Goal: Consume media (video, audio)

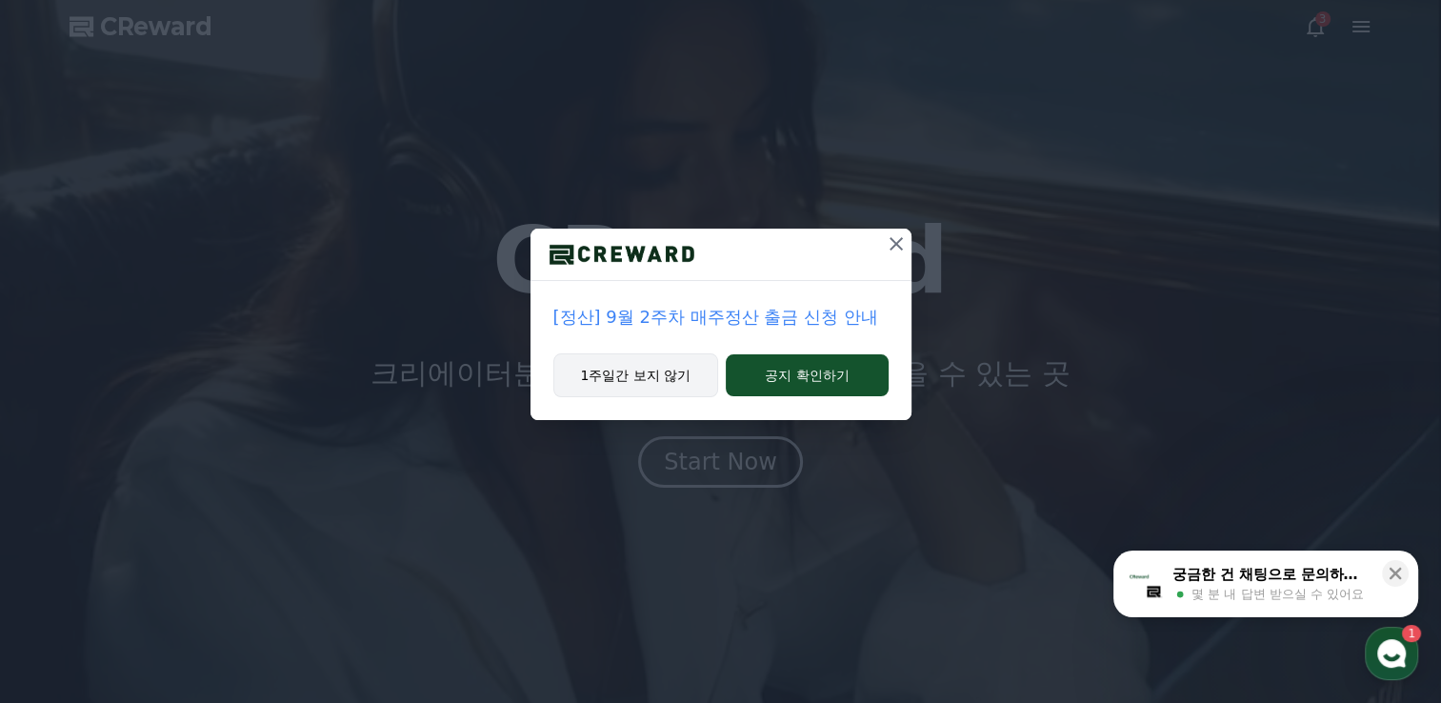
click at [644, 383] on button "1주일간 보지 않기" at bounding box center [637, 375] width 166 height 44
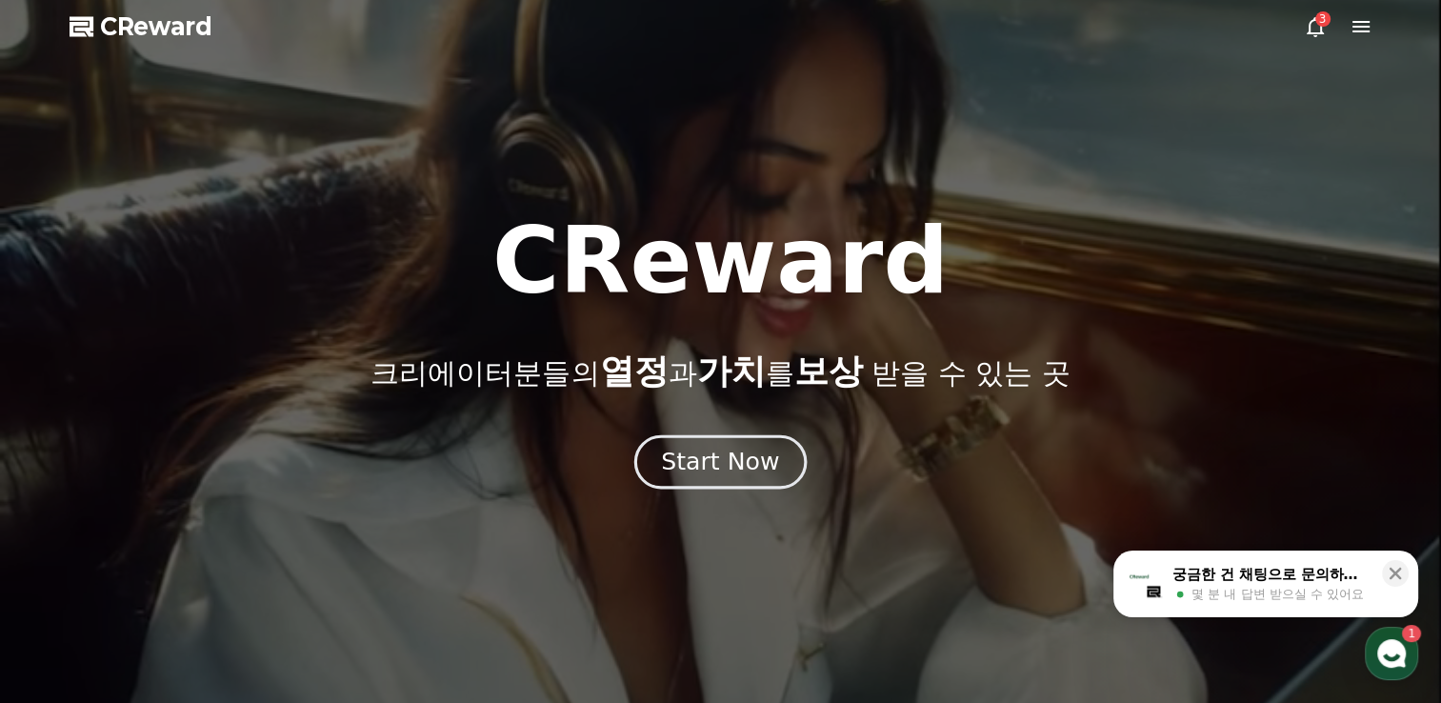
click at [741, 471] on div "Start Now" at bounding box center [720, 462] width 118 height 32
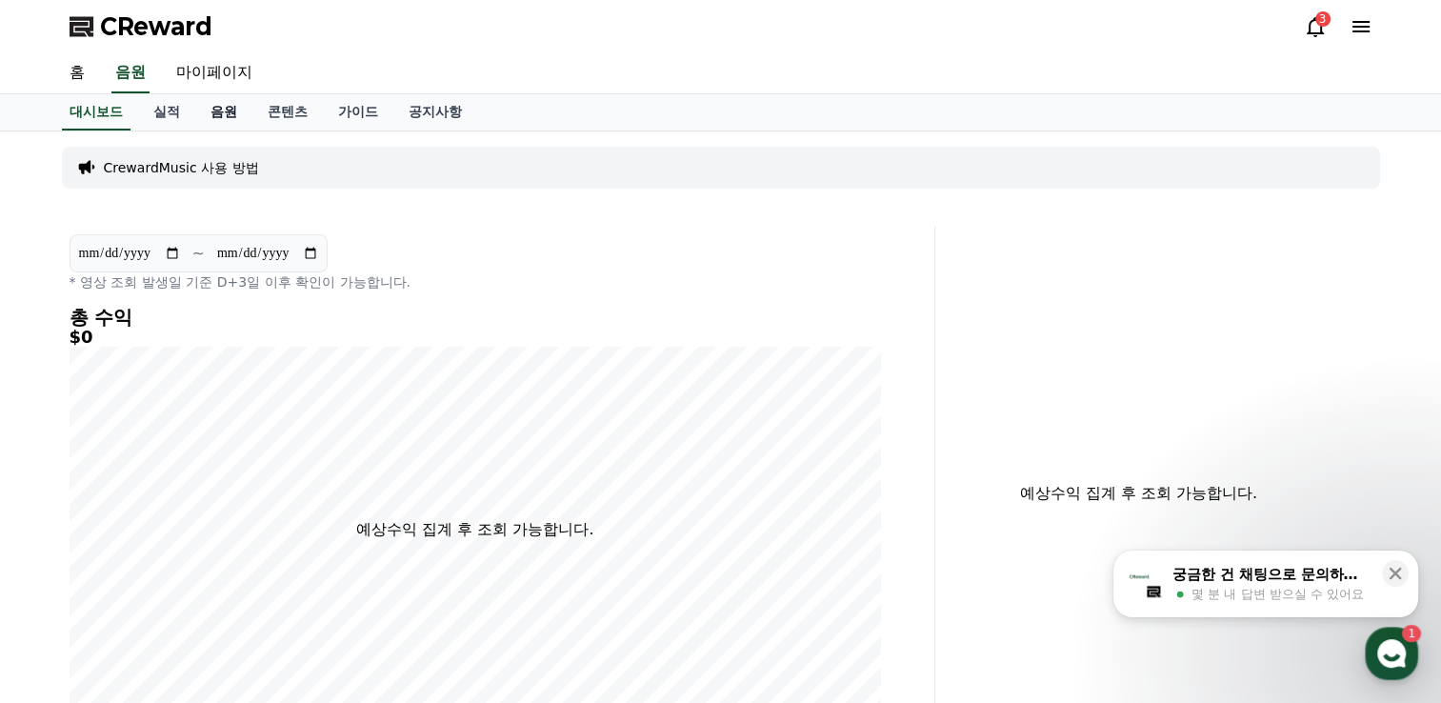
click at [222, 116] on link "음원" at bounding box center [223, 112] width 57 height 36
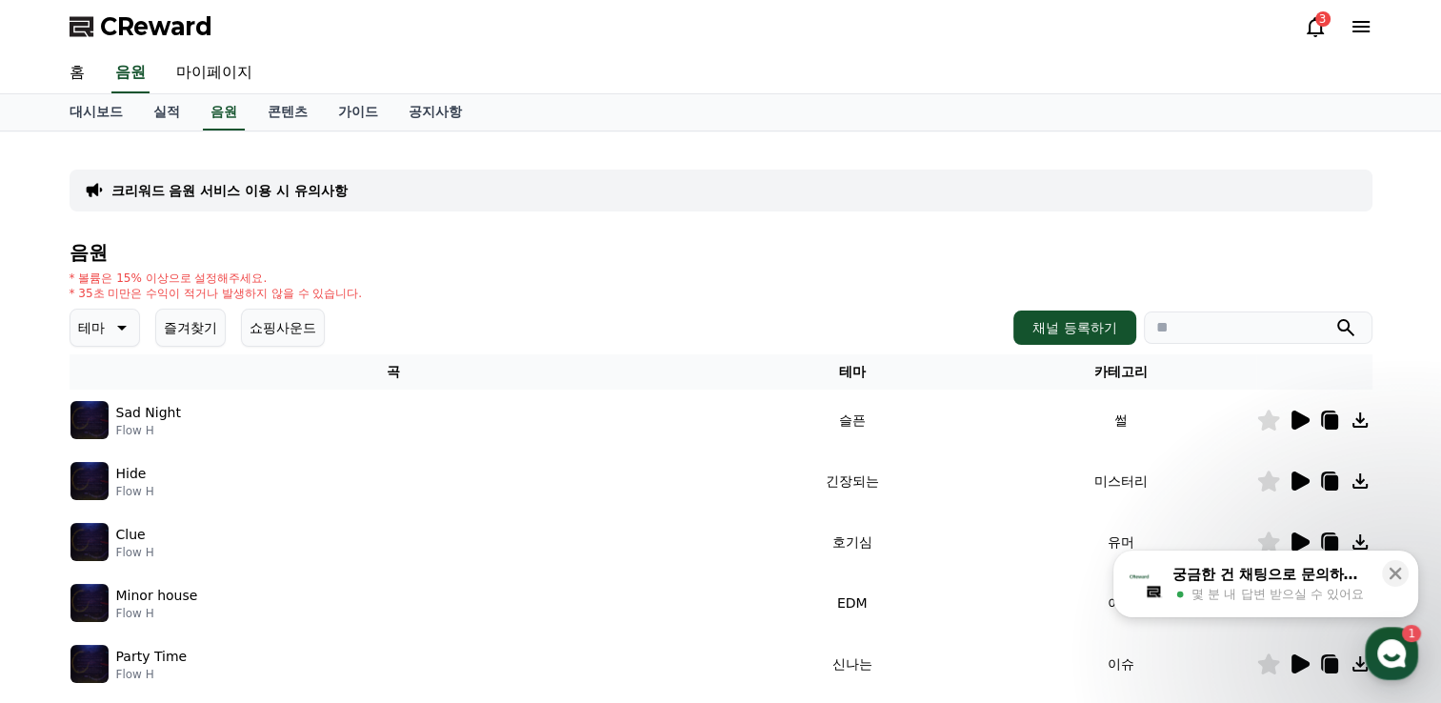
click at [122, 326] on icon at bounding box center [122, 328] width 10 height 5
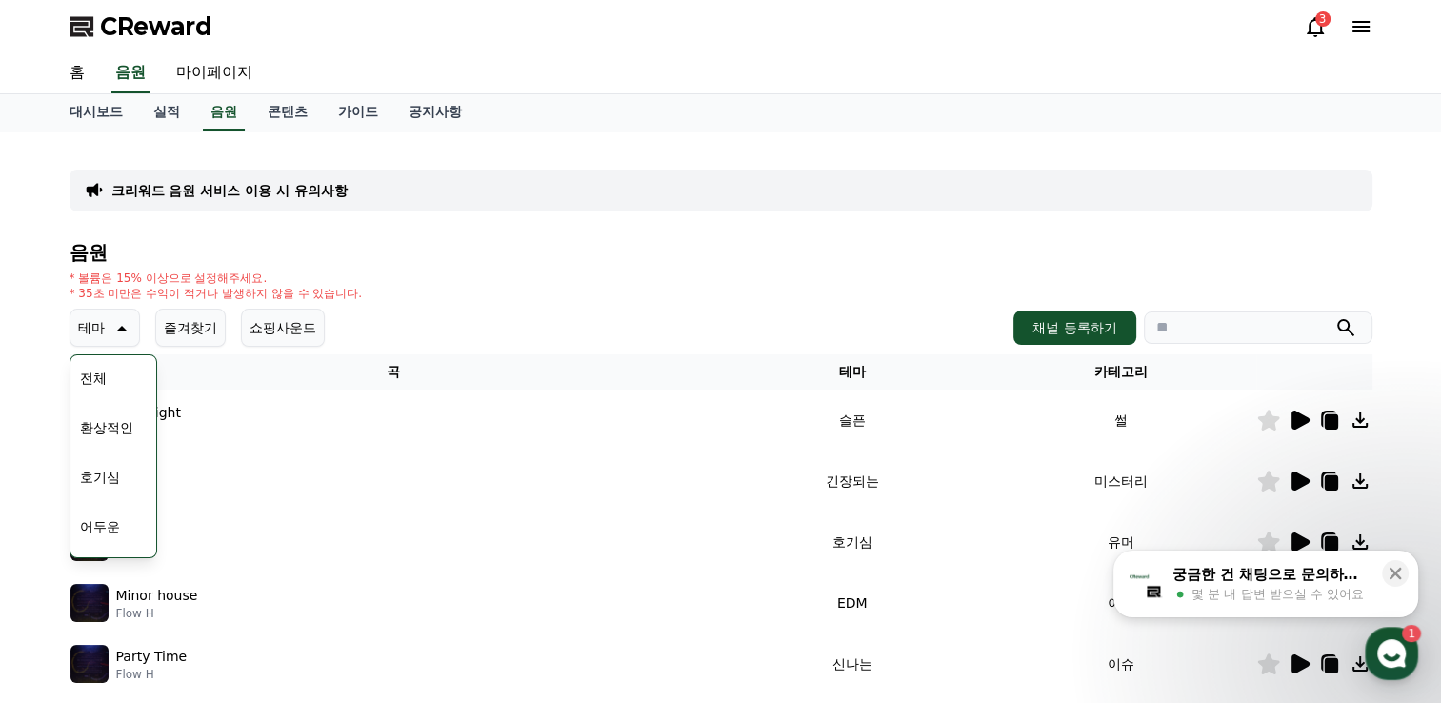
click at [112, 480] on button "호기심" at bounding box center [99, 477] width 55 height 42
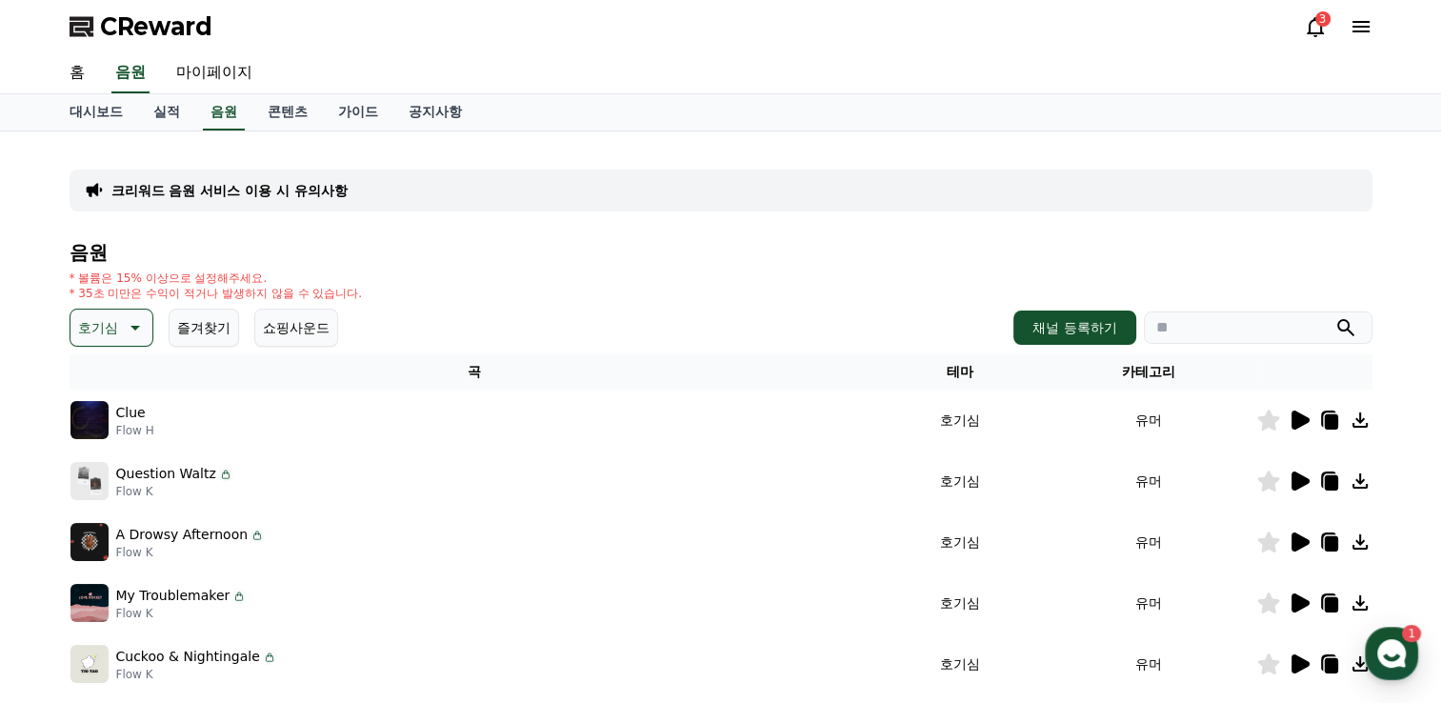
click at [1303, 425] on icon at bounding box center [1299, 420] width 23 height 23
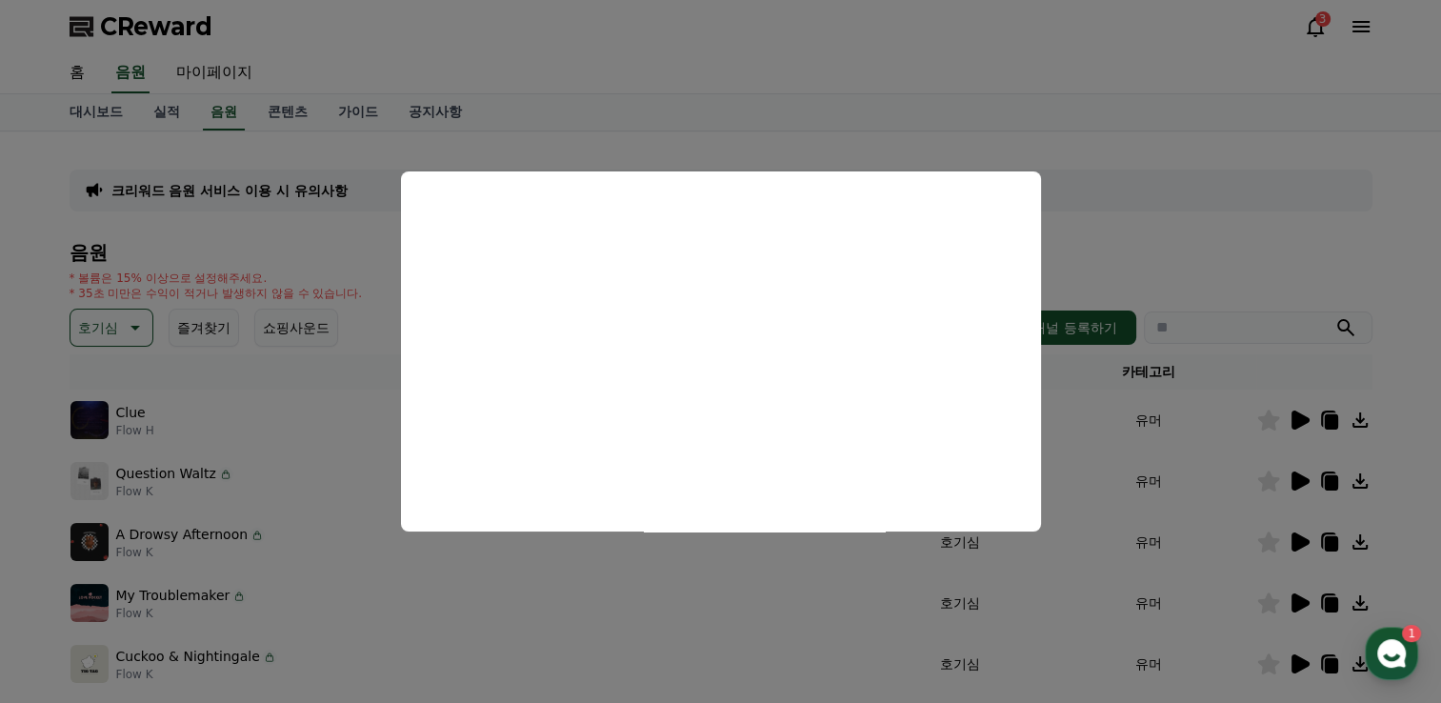
click at [1182, 382] on button "close modal" at bounding box center [720, 351] width 1441 height 703
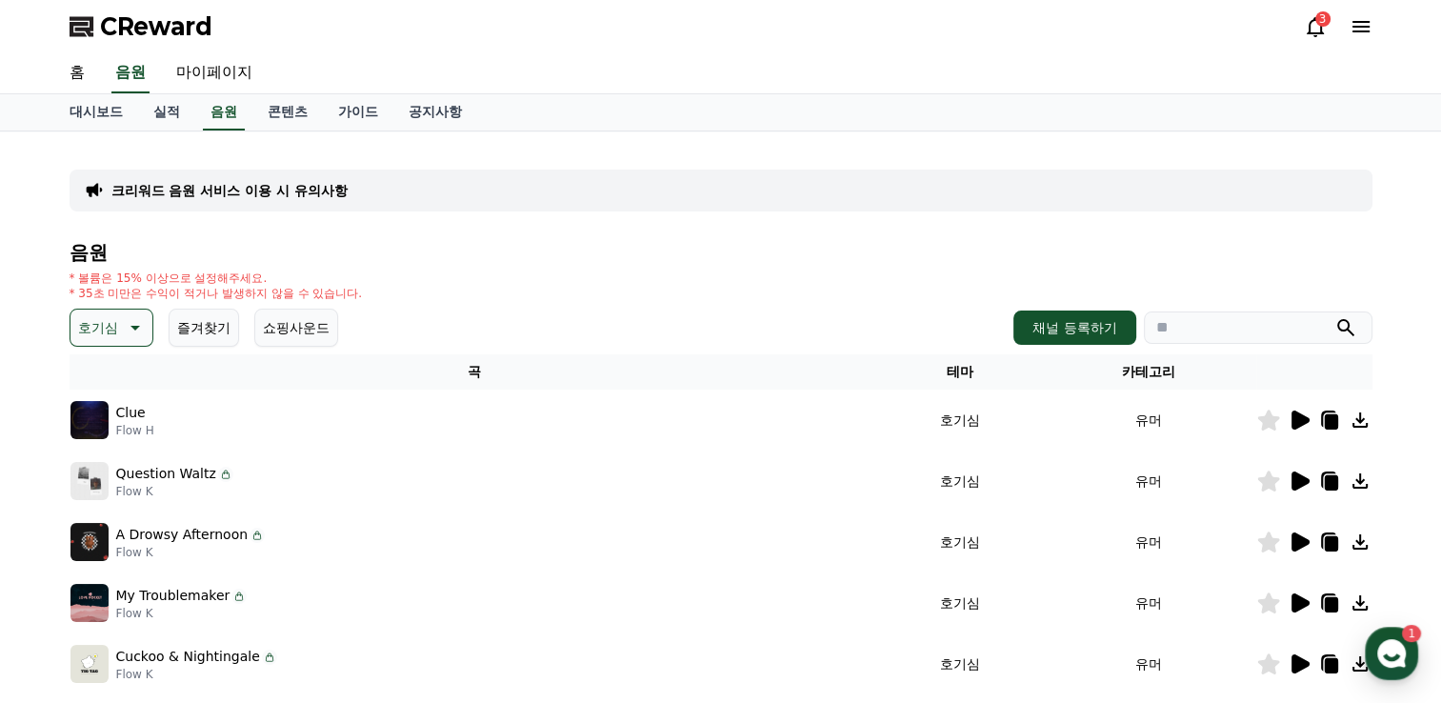
click at [1333, 421] on icon at bounding box center [1330, 421] width 13 height 15
click at [483, 536] on div "A Drowsy Afternoon Flow K" at bounding box center [475, 542] width 808 height 38
click at [1292, 544] on icon at bounding box center [1301, 542] width 18 height 19
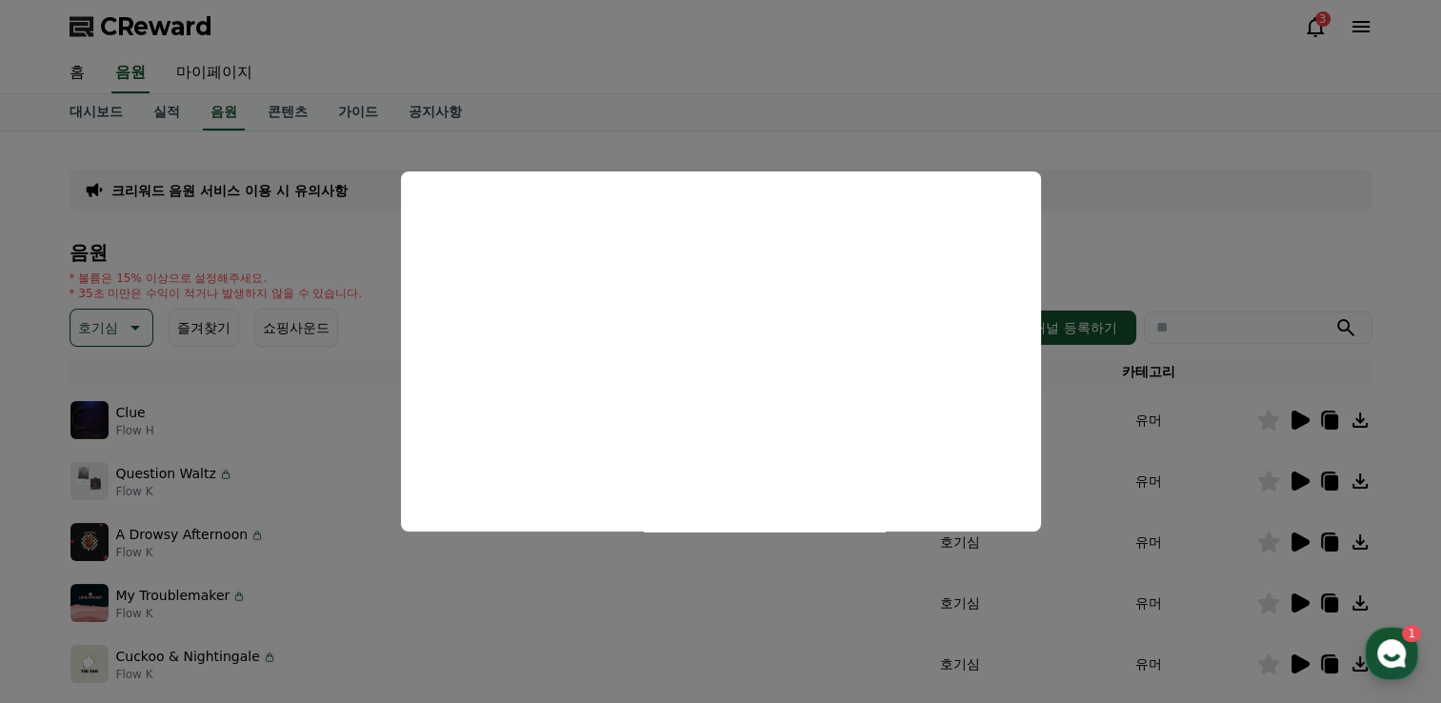
click at [1288, 531] on button at bounding box center [1299, 542] width 23 height 23
click at [1336, 270] on button "close modal" at bounding box center [720, 351] width 1441 height 703
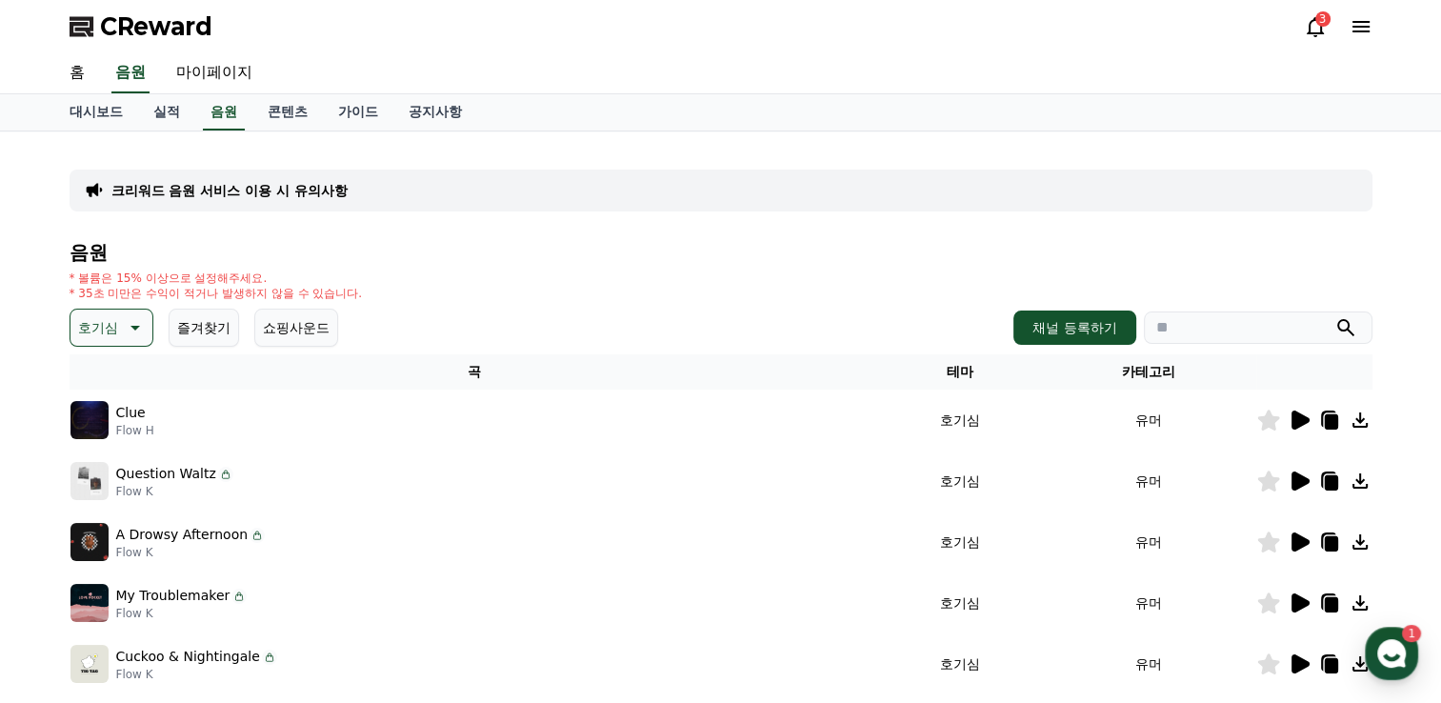
click at [1322, 544] on icon at bounding box center [1328, 541] width 15 height 17
click at [1324, 605] on icon at bounding box center [1330, 604] width 13 height 15
drag, startPoint x: 24, startPoint y: 360, endPoint x: 84, endPoint y: 332, distance: 66.5
click at [24, 360] on div "크리워드 음원 서비스 이용 시 유의사항 음원 * 볼륨은 15% 이상으로 설정해주세요. * 35초 미만은 수익이 적거나 발생하지 않을 수 있습니…" at bounding box center [720, 591] width 1441 height 921
click at [100, 320] on p "호기심" at bounding box center [98, 327] width 40 height 27
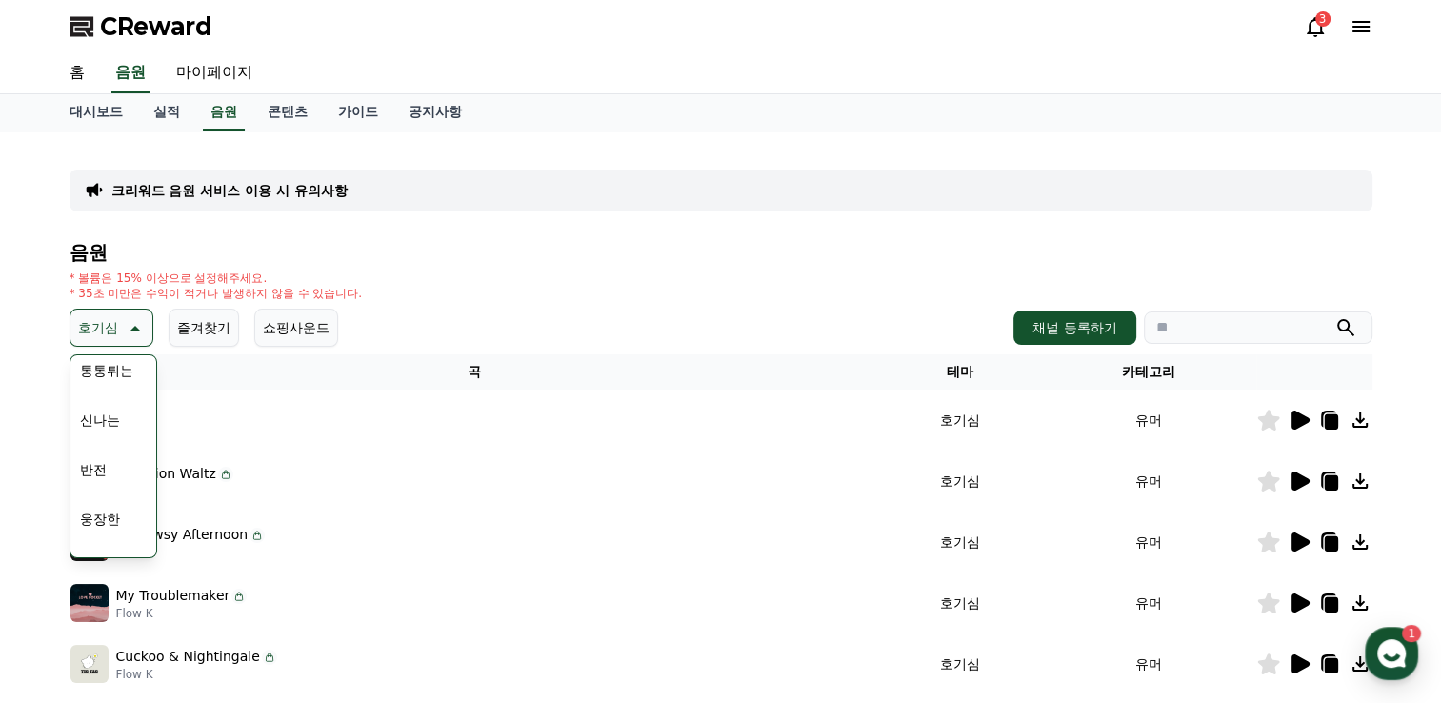
scroll to position [286, 0]
click at [100, 476] on button "웅장한" at bounding box center [99, 489] width 55 height 42
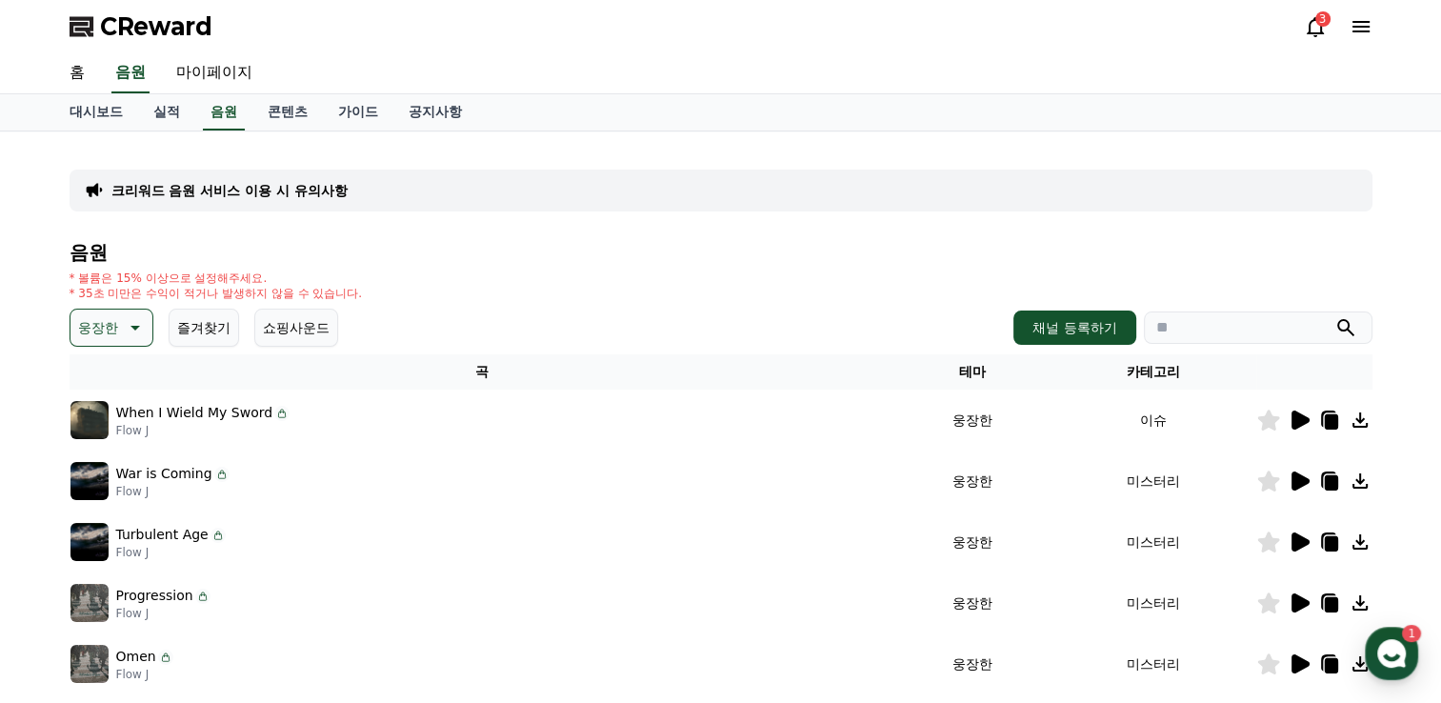
click at [1303, 417] on icon at bounding box center [1301, 420] width 18 height 19
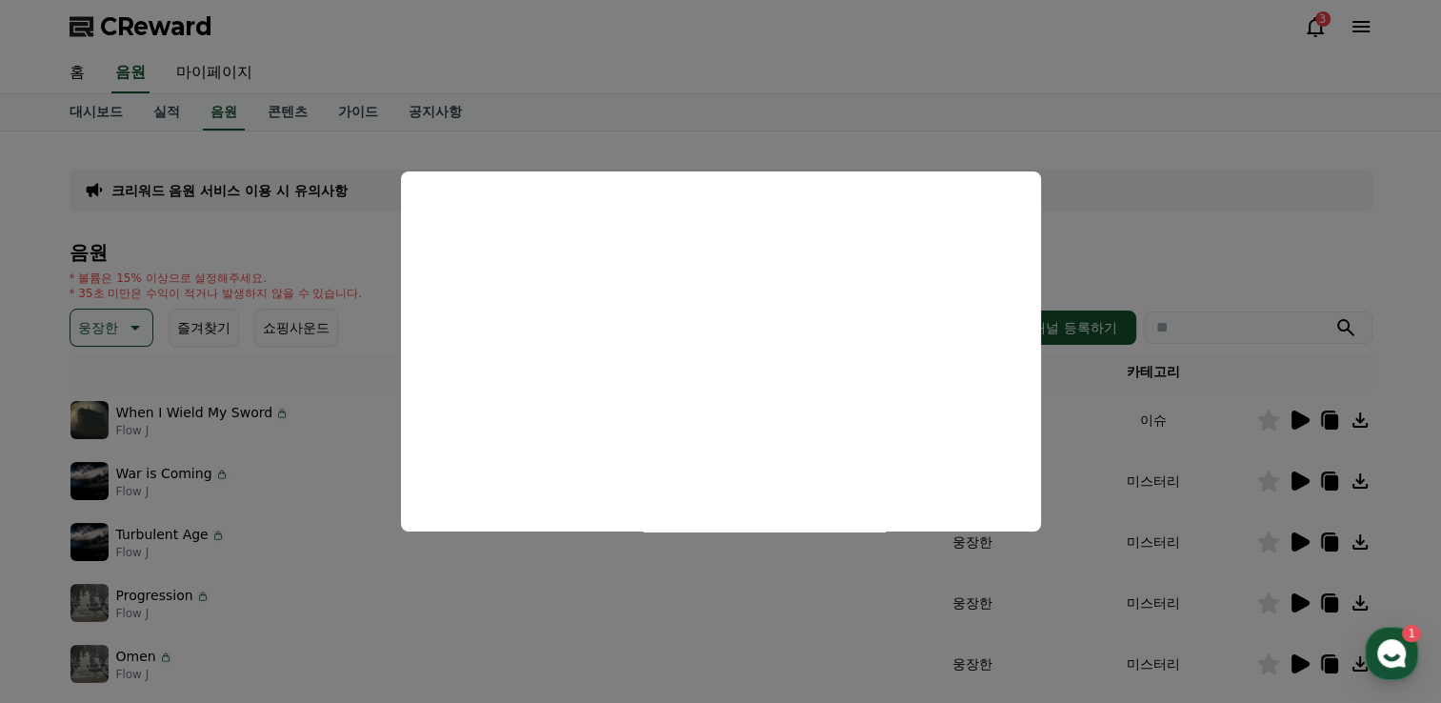
drag, startPoint x: 1134, startPoint y: 437, endPoint x: 1144, endPoint y: 433, distance: 11.2
click at [1134, 437] on button "close modal" at bounding box center [720, 351] width 1441 height 703
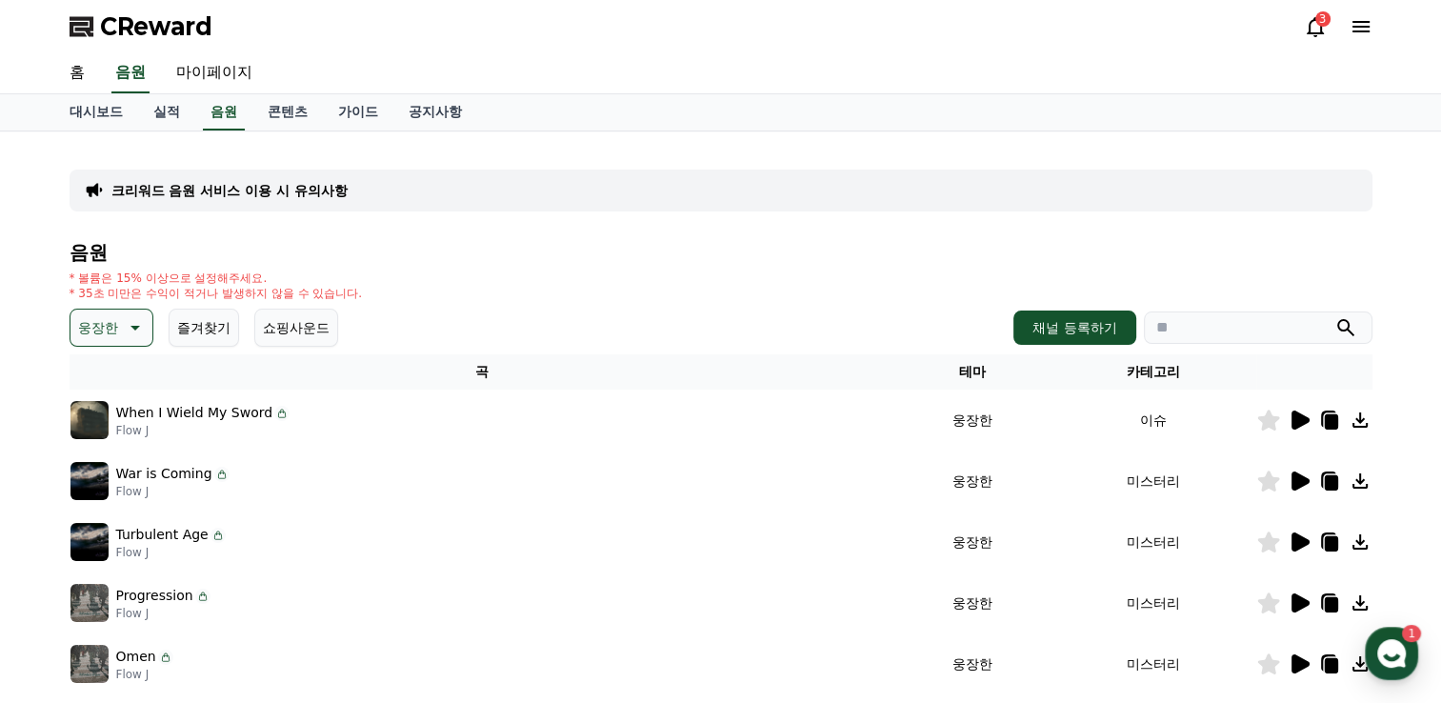
click at [1332, 417] on icon at bounding box center [1330, 421] width 13 height 15
